Goal: Entertainment & Leisure: Browse casually

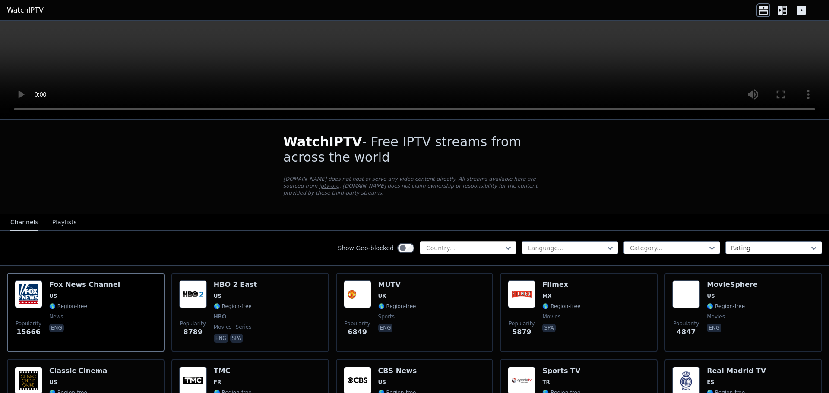
click at [456, 244] on div at bounding box center [464, 248] width 79 height 9
click at [444, 244] on div at bounding box center [464, 248] width 79 height 9
click at [56, 231] on div "Show Geo-blocked Country... Language... Category... Rating" at bounding box center [414, 248] width 829 height 35
click at [61, 215] on button "Playlists" at bounding box center [64, 223] width 25 height 16
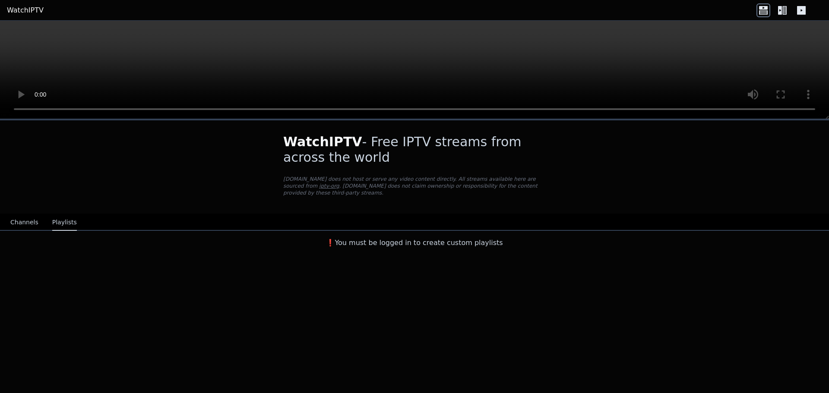
click at [32, 231] on div "❗️You must be logged in to create custom playlists" at bounding box center [414, 241] width 829 height 21
click at [31, 220] on button "Channels" at bounding box center [24, 223] width 28 height 16
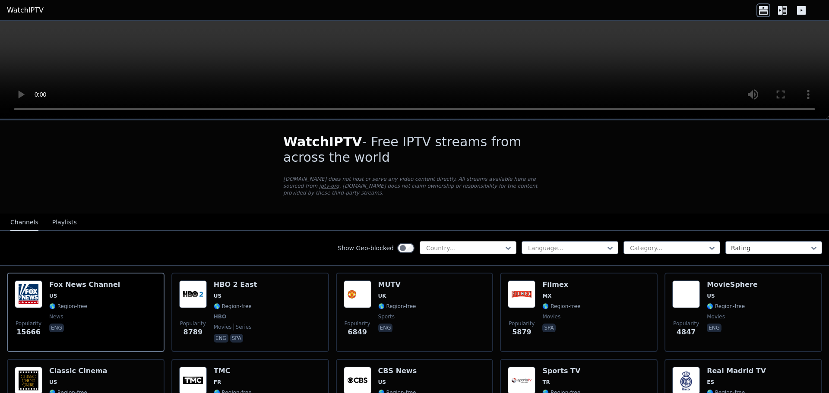
click at [445, 244] on div at bounding box center [464, 248] width 79 height 9
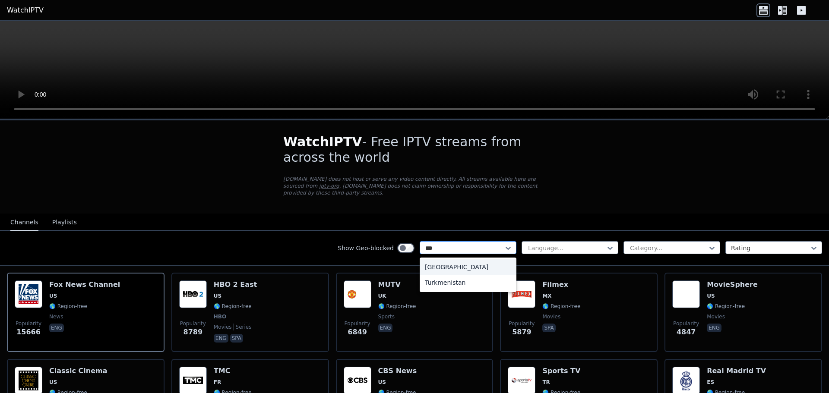
type input "****"
click at [443, 260] on div "[GEOGRAPHIC_DATA]" at bounding box center [468, 268] width 97 height 16
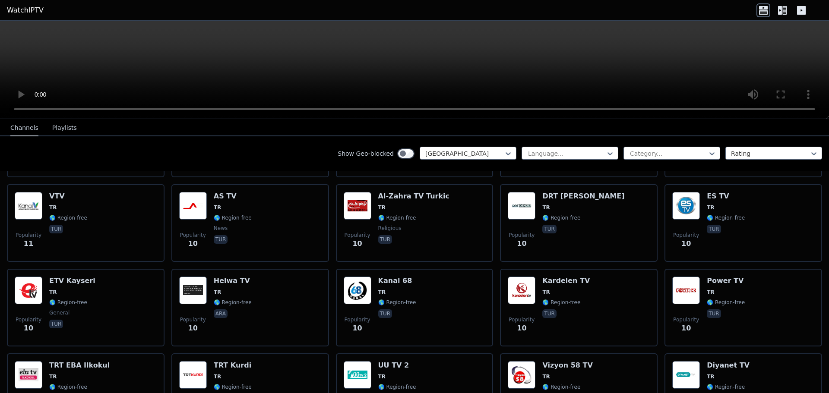
scroll to position [2696, 0]
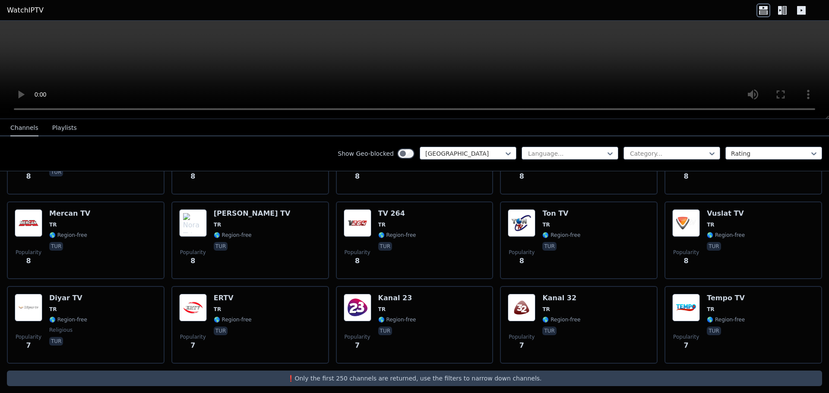
drag, startPoint x: 331, startPoint y: 282, endPoint x: 338, endPoint y: 371, distance: 89.2
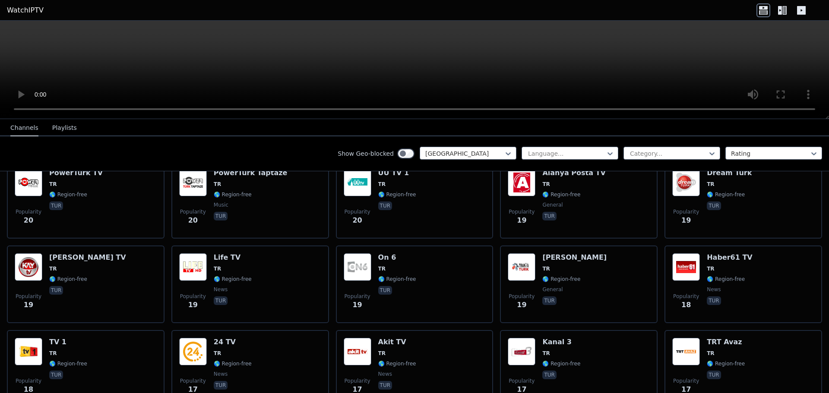
scroll to position [0, 0]
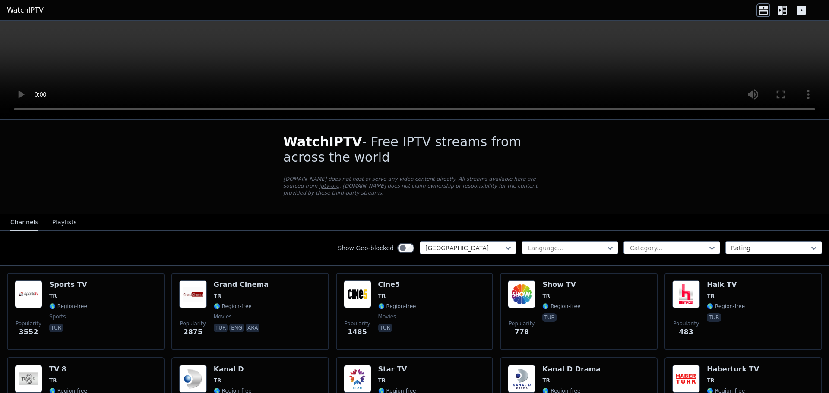
drag, startPoint x: 250, startPoint y: 262, endPoint x: 241, endPoint y: 150, distance: 112.2
